Goal: Information Seeking & Learning: Learn about a topic

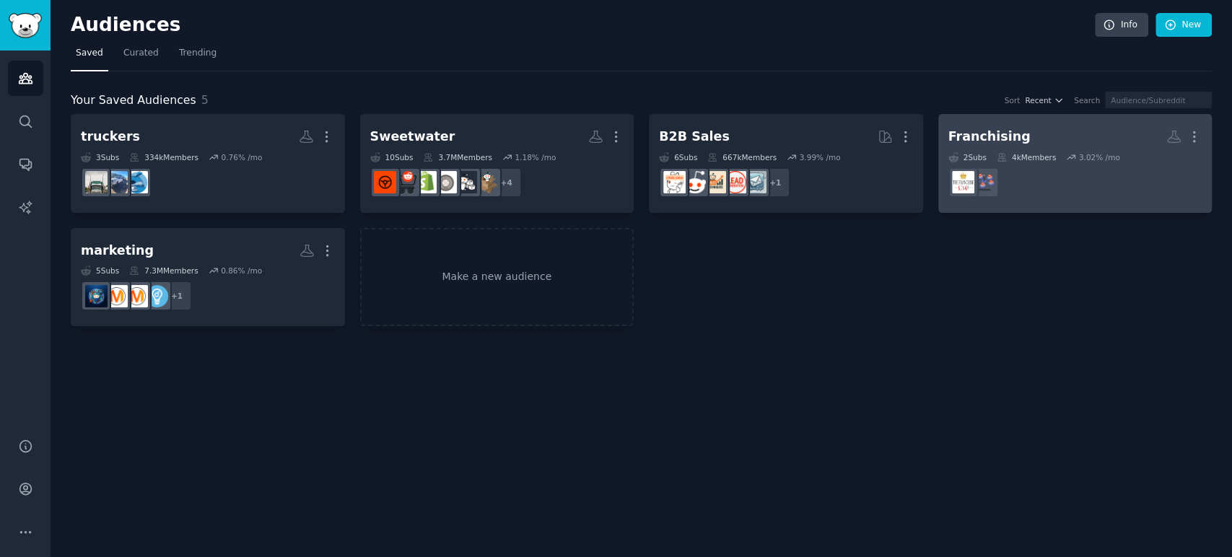
drag, startPoint x: 0, startPoint y: 0, endPoint x: 1044, endPoint y: 170, distance: 1057.4
click at [1044, 170] on dd at bounding box center [1075, 182] width 254 height 40
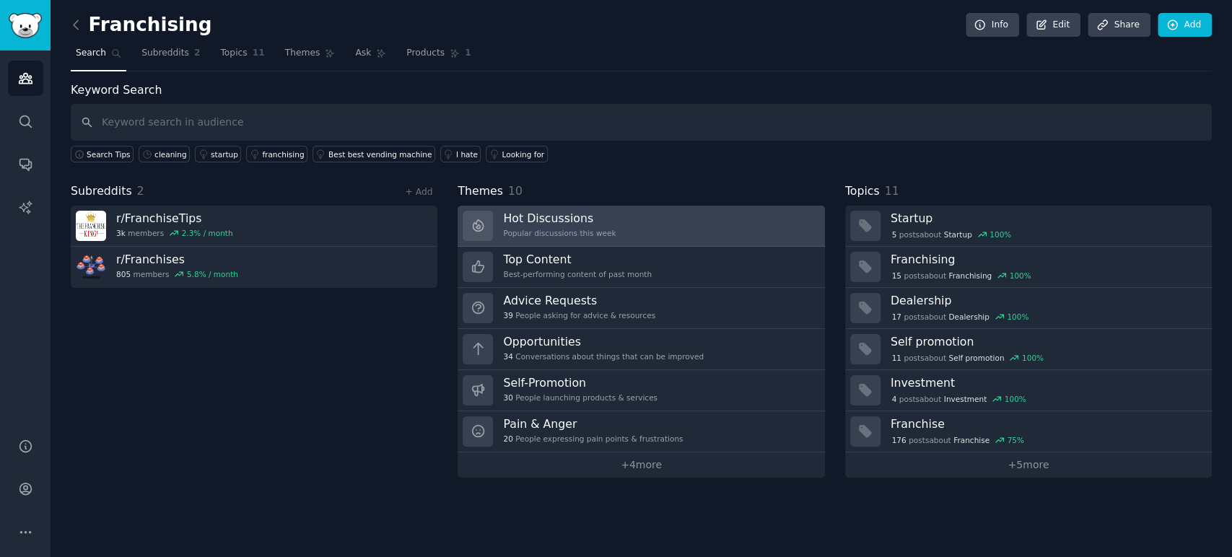
click at [670, 217] on link "Hot Discussions Popular discussions this week" at bounding box center [641, 226] width 367 height 41
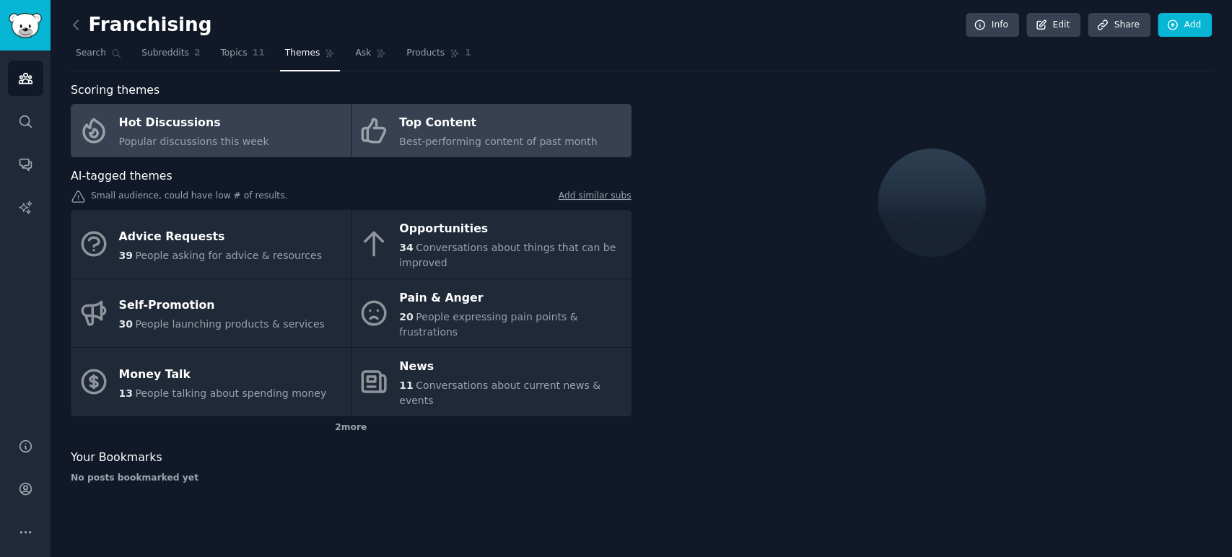
click at [515, 138] on span "Best-performing content of past month" at bounding box center [498, 142] width 198 height 12
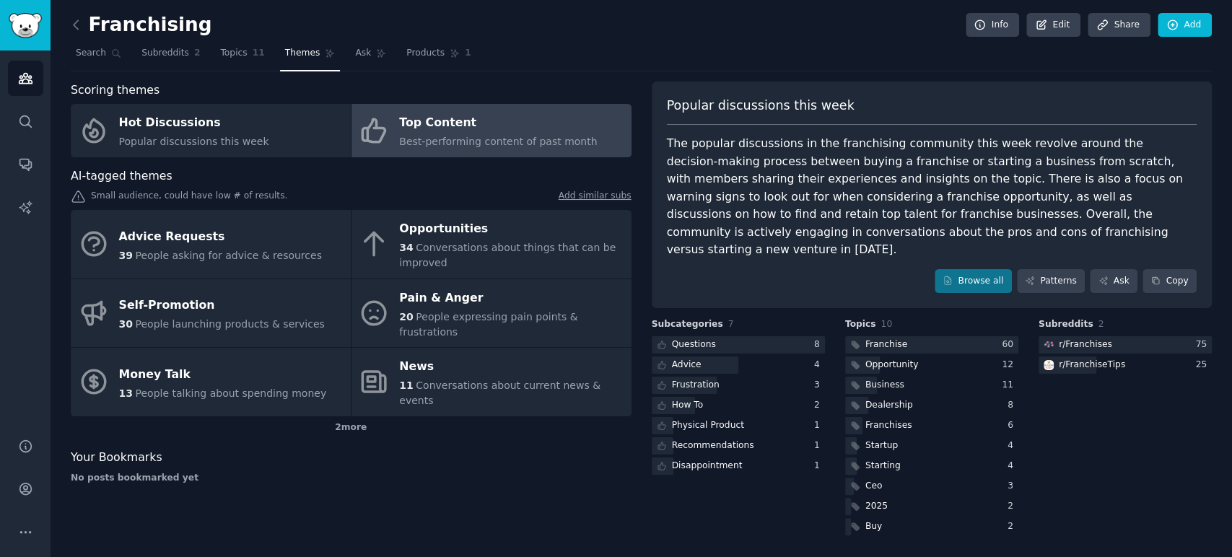
click at [515, 138] on span "Best-performing content of past month" at bounding box center [498, 142] width 198 height 12
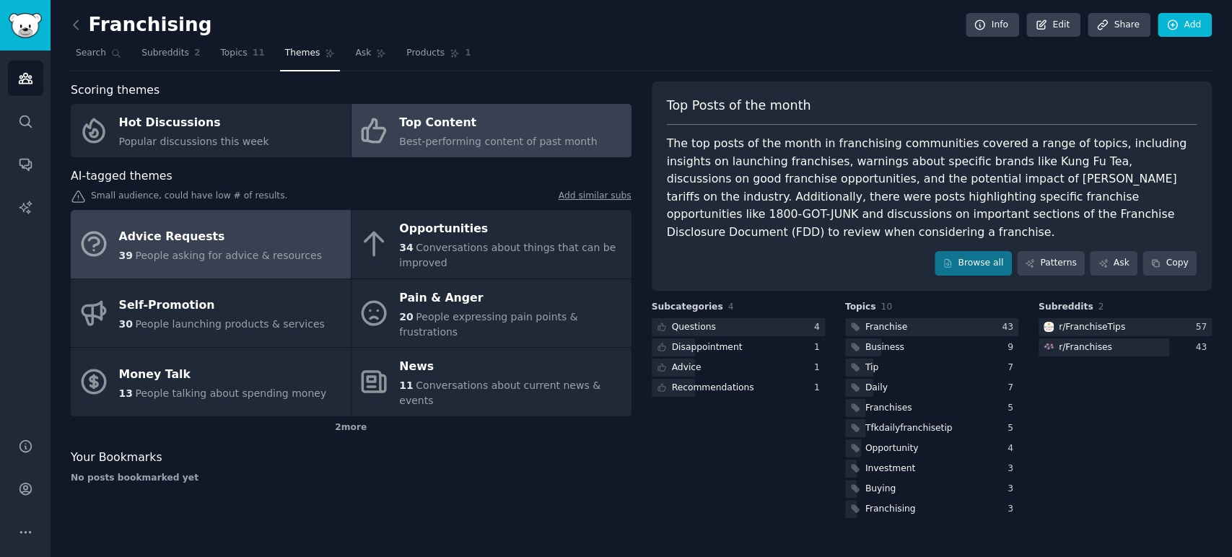
click at [300, 237] on link "Advice Requests 39 People asking for advice & resources" at bounding box center [211, 244] width 280 height 69
